Goal: Information Seeking & Learning: Learn about a topic

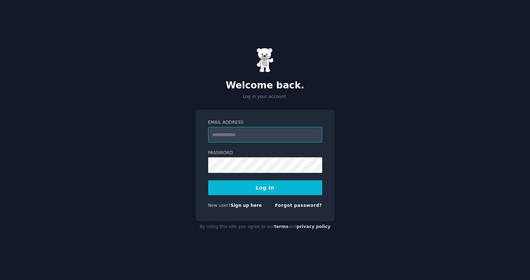
click at [235, 136] on input "Email Address" at bounding box center [265, 135] width 114 height 16
type input "**********"
click at [208, 180] on button "Log In" at bounding box center [265, 187] width 114 height 15
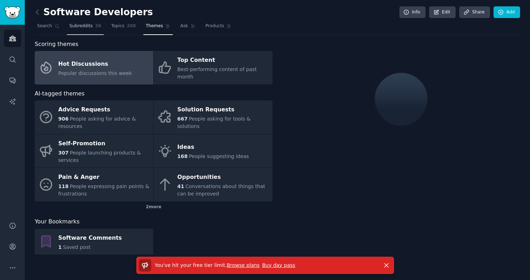
click at [75, 28] on span "Subreddits" at bounding box center [80, 26] width 23 height 6
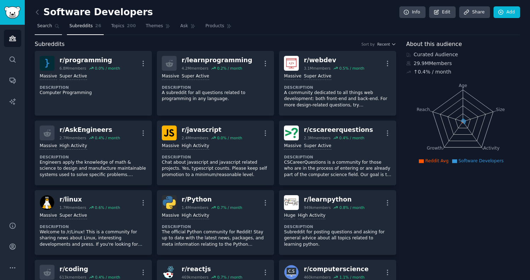
click at [42, 30] on link "Search" at bounding box center [48, 28] width 27 height 15
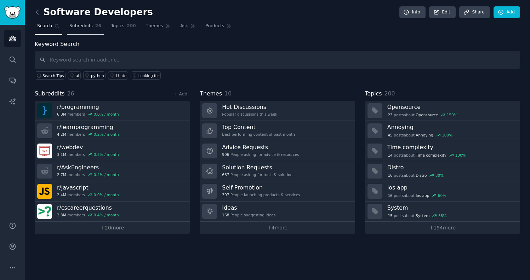
click at [88, 33] on link "Subreddits 26" at bounding box center [85, 28] width 37 height 15
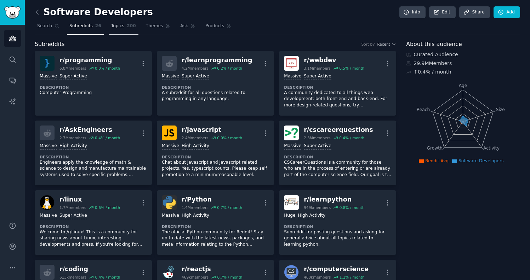
click at [116, 30] on link "Topics 200" at bounding box center [124, 28] width 30 height 15
click at [146, 31] on link "Themes" at bounding box center [158, 28] width 30 height 15
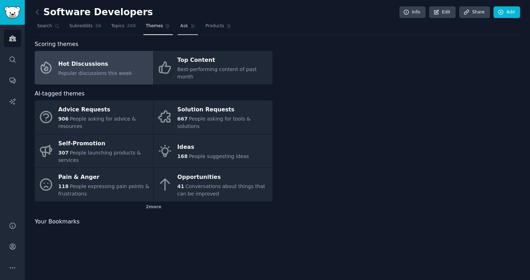
click at [180, 26] on span "Ask" at bounding box center [184, 26] width 8 height 6
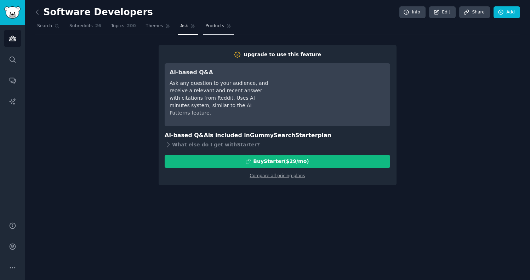
click at [211, 29] on span "Products" at bounding box center [214, 26] width 19 height 6
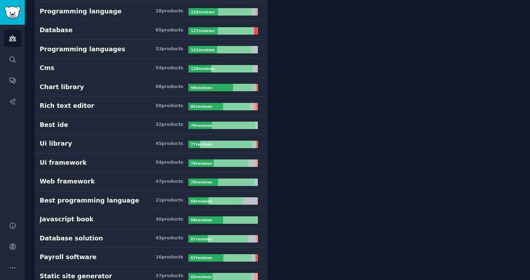
scroll to position [207, 0]
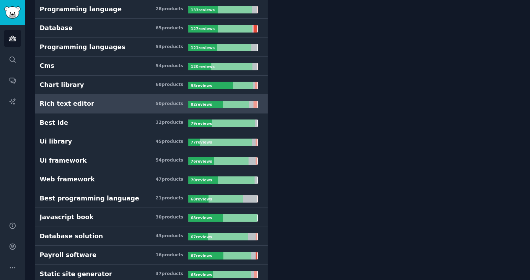
click at [104, 104] on h3 "Rich text editor 50 product s" at bounding box center [114, 103] width 149 height 9
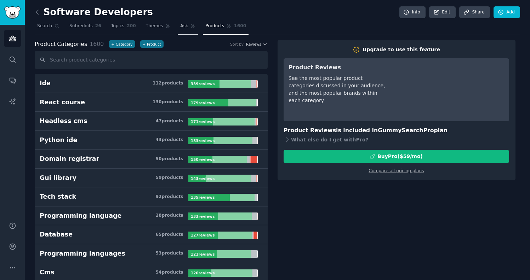
click at [180, 25] on span "Ask" at bounding box center [184, 26] width 8 height 6
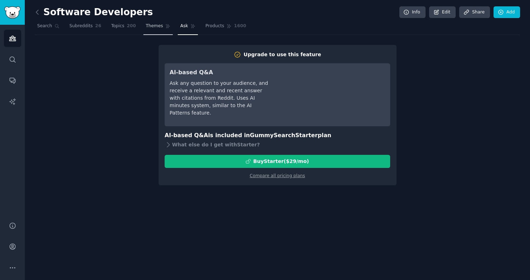
click at [149, 25] on span "Themes" at bounding box center [154, 26] width 17 height 6
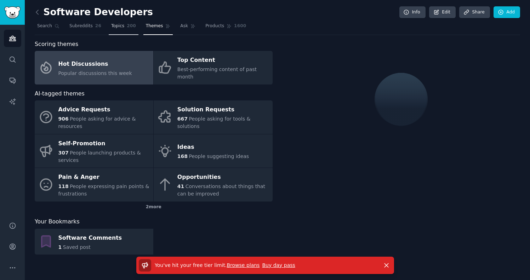
click at [112, 27] on span "Topics" at bounding box center [117, 26] width 13 height 6
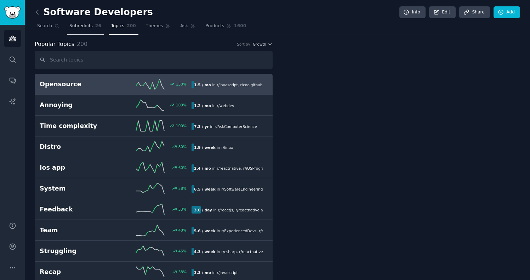
click at [76, 25] on span "Subreddits" at bounding box center [80, 26] width 23 height 6
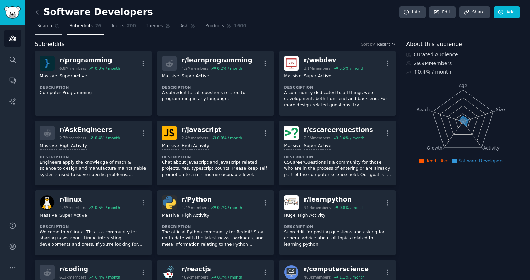
click at [41, 24] on span "Search" at bounding box center [44, 26] width 15 height 6
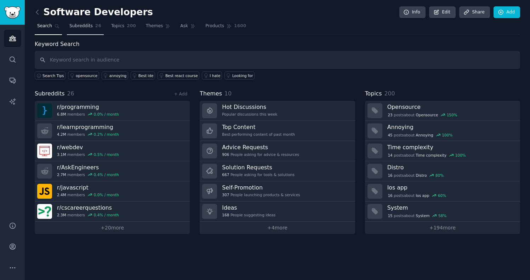
click at [90, 30] on link "Subreddits 26" at bounding box center [85, 28] width 37 height 15
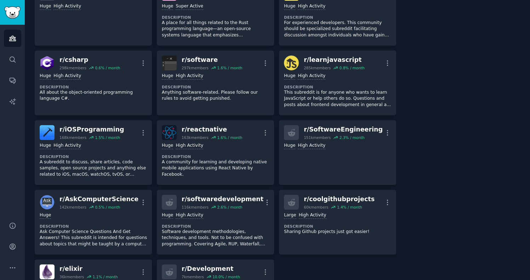
scroll to position [119, 0]
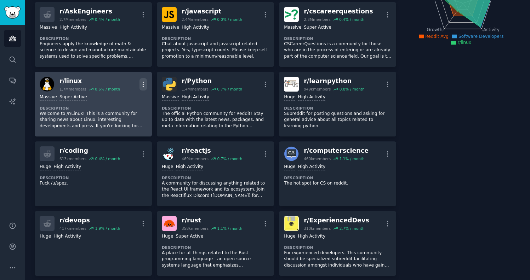
click at [144, 81] on icon "button" at bounding box center [142, 84] width 7 height 7
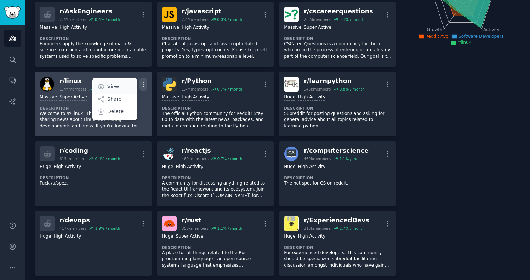
click at [122, 86] on link "View" at bounding box center [115, 86] width 42 height 15
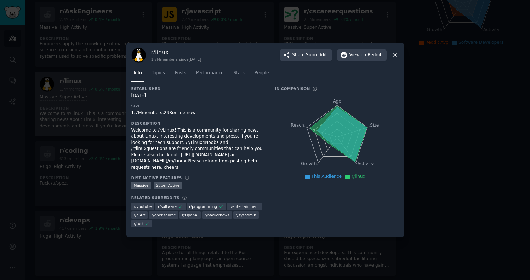
click at [397, 57] on icon at bounding box center [394, 54] width 7 height 7
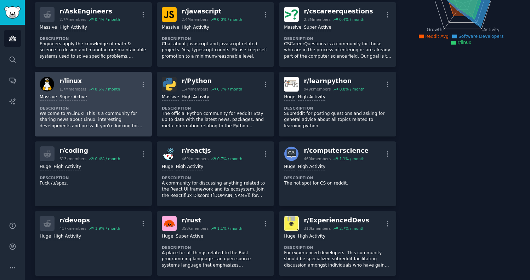
click at [137, 83] on div "r/ linux 1.7M members 0.6 % / month More" at bounding box center [93, 84] width 107 height 15
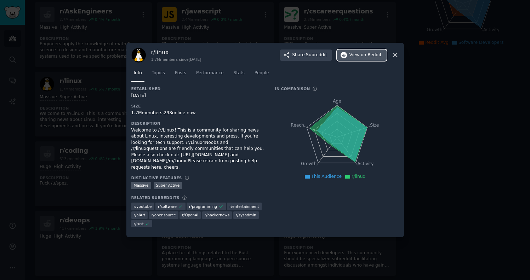
click at [362, 61] on button "View on Reddit" at bounding box center [362, 55] width 50 height 11
click at [164, 213] on span "r/ opensource" at bounding box center [163, 215] width 24 height 5
click at [93, 74] on div at bounding box center [265, 140] width 530 height 280
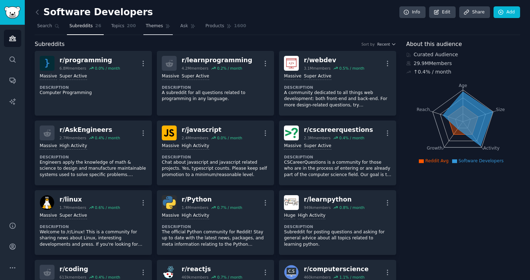
drag, startPoint x: 117, startPoint y: 30, endPoint x: 160, endPoint y: 29, distance: 42.5
click at [117, 30] on link "Topics 200" at bounding box center [124, 28] width 30 height 15
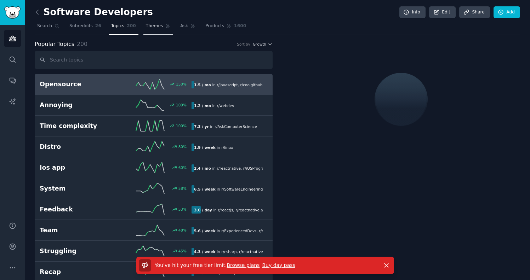
click at [159, 22] on link "Themes" at bounding box center [158, 28] width 30 height 15
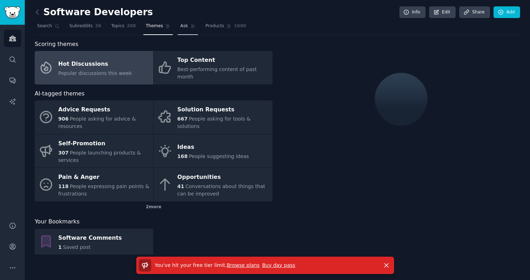
click at [190, 27] on icon at bounding box center [192, 26] width 5 height 5
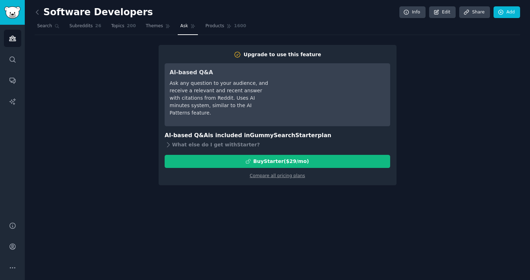
click at [223, 28] on link "Products 1600" at bounding box center [226, 28] width 46 height 15
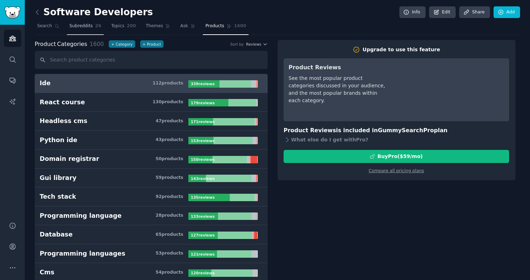
click at [78, 29] on link "Subreddits 26" at bounding box center [85, 28] width 37 height 15
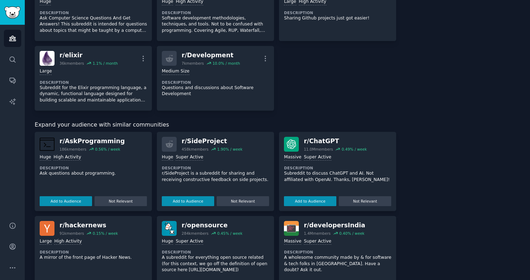
scroll to position [756, 0]
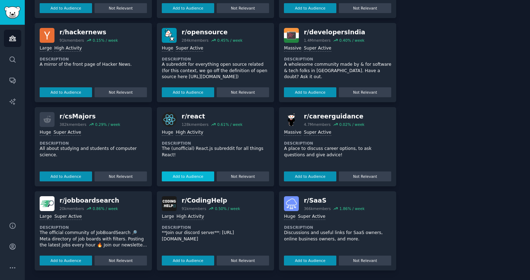
click at [200, 174] on button "Add to Audience" at bounding box center [188, 177] width 52 height 10
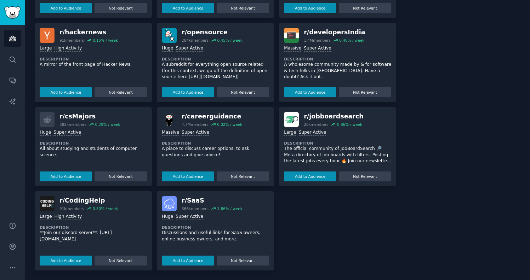
click at [204, 98] on div "r/ opensource 284k members 0.45 % / week Huge Super Active Description A subred…" at bounding box center [215, 62] width 117 height 79
click at [202, 92] on button "Add to Audience" at bounding box center [188, 92] width 52 height 10
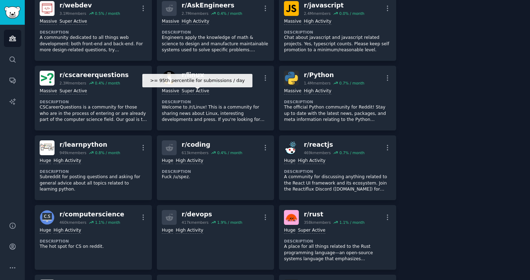
scroll to position [0, 0]
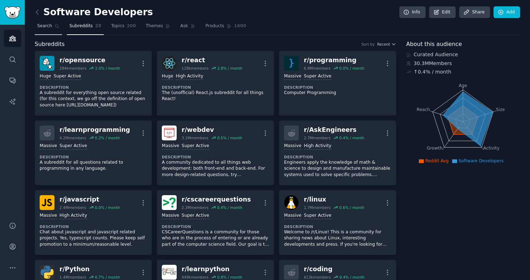
click at [48, 28] on span "Search" at bounding box center [44, 26] width 15 height 6
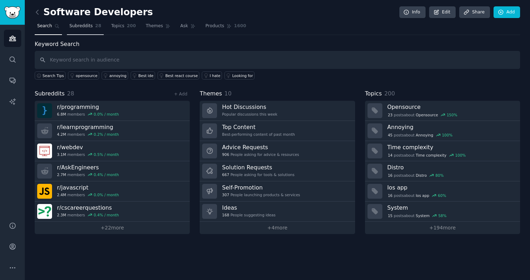
click at [83, 30] on link "Subreddits 28" at bounding box center [85, 28] width 37 height 15
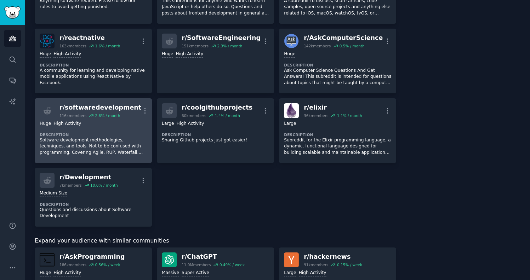
scroll to position [819, 0]
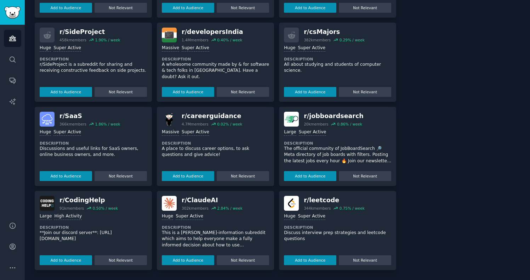
click at [78, 97] on div "r/ SideProject 458k members 1.90 % / week Huge Super Active Description r/SideP…" at bounding box center [93, 62] width 117 height 79
click at [76, 92] on button "Add to Audience" at bounding box center [66, 92] width 52 height 10
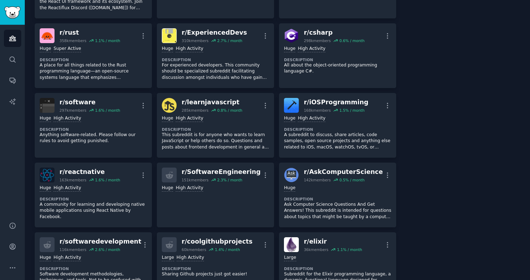
scroll to position [0, 0]
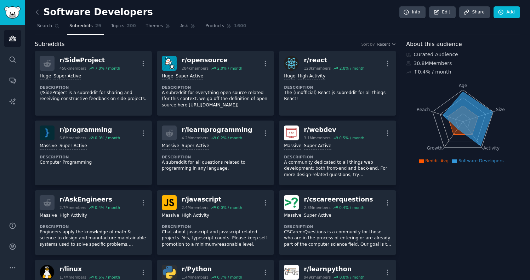
click at [450, 116] on icon at bounding box center [468, 119] width 50 height 54
click at [471, 116] on icon at bounding box center [468, 119] width 50 height 54
click at [115, 23] on span "Topics" at bounding box center [117, 26] width 13 height 6
click at [77, 26] on span "Subreddits" at bounding box center [80, 26] width 23 height 6
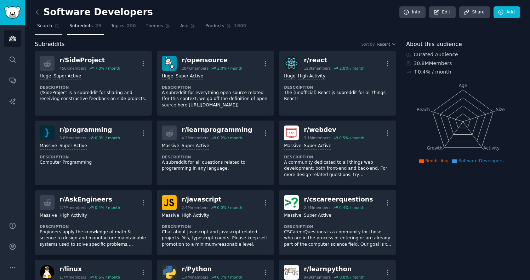
click at [47, 27] on span "Search" at bounding box center [44, 26] width 15 height 6
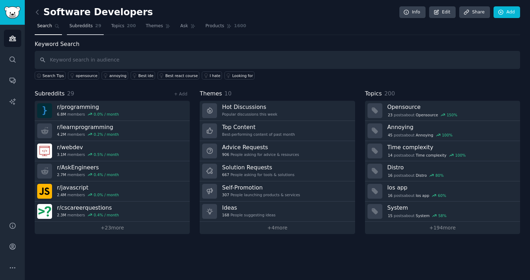
click at [86, 27] on span "Subreddits" at bounding box center [80, 26] width 23 height 6
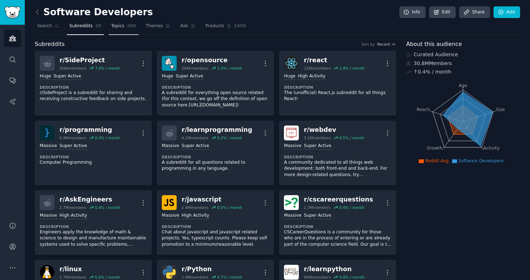
click at [120, 26] on span "Topics" at bounding box center [117, 26] width 13 height 6
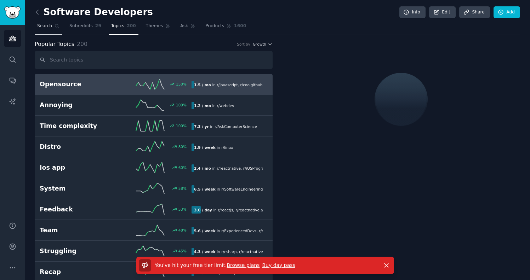
click at [48, 25] on span "Search" at bounding box center [44, 26] width 15 height 6
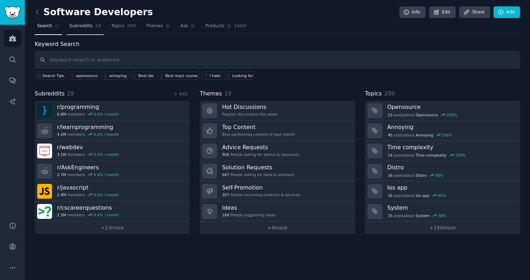
click at [86, 31] on link "Subreddits 29" at bounding box center [85, 28] width 37 height 15
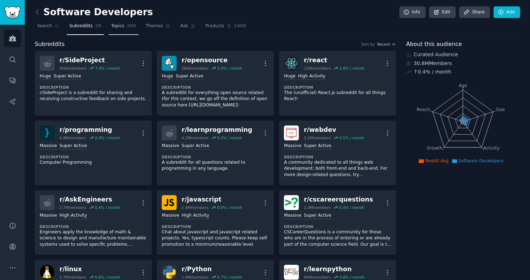
click at [126, 27] on link "Topics 200" at bounding box center [124, 28] width 30 height 15
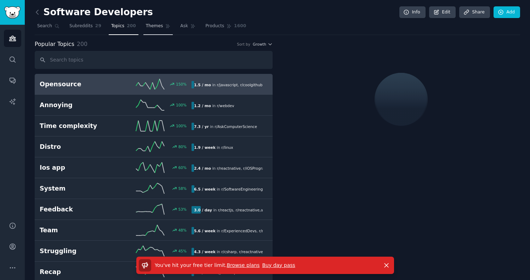
click at [154, 27] on span "Themes" at bounding box center [154, 26] width 17 height 6
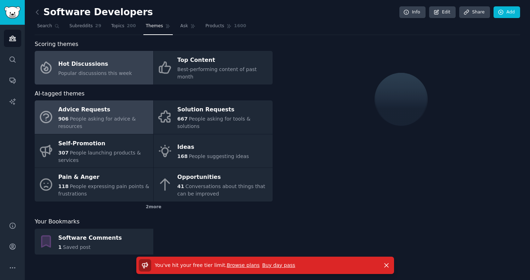
click at [104, 105] on div "Advice Requests" at bounding box center [103, 109] width 91 height 11
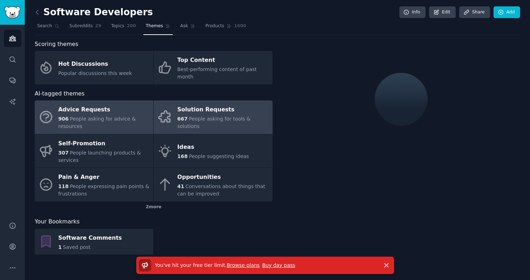
click at [219, 105] on div "Solution Requests" at bounding box center [222, 109] width 91 height 11
